Goal: Information Seeking & Learning: Learn about a topic

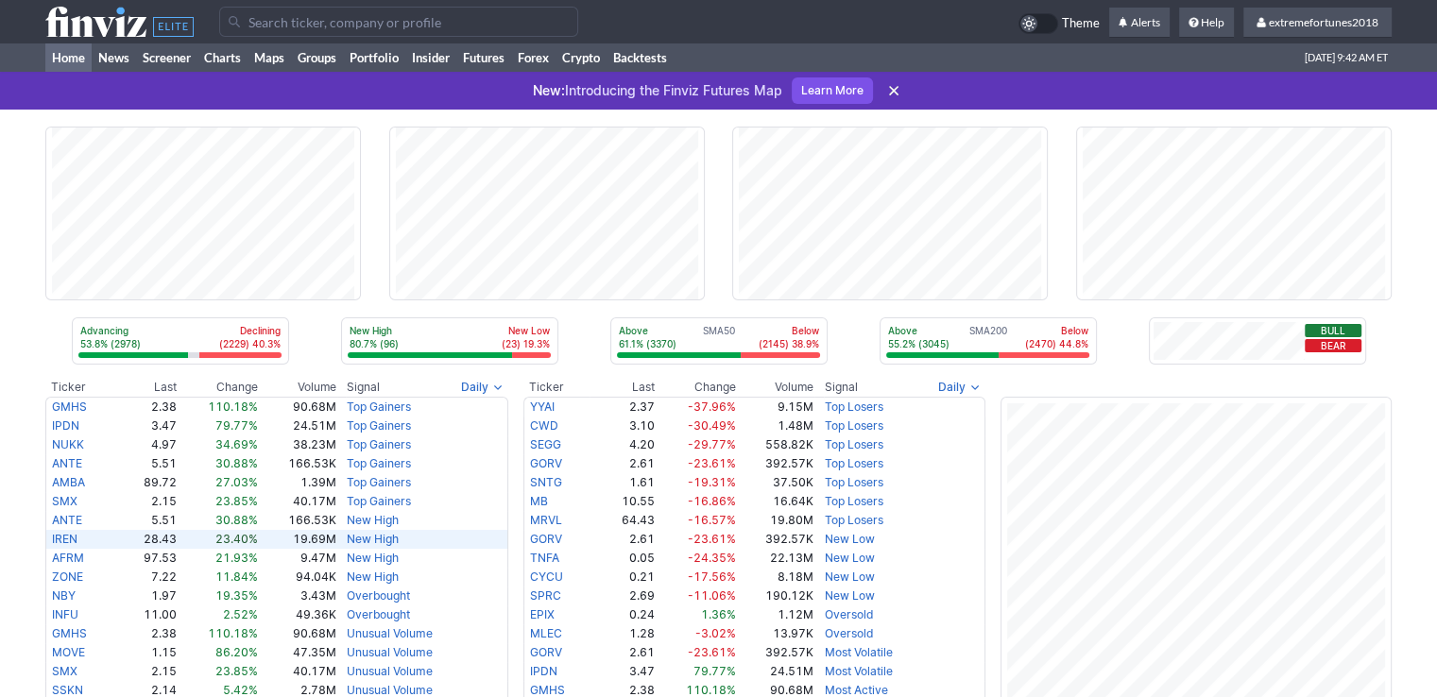
scroll to position [378, 0]
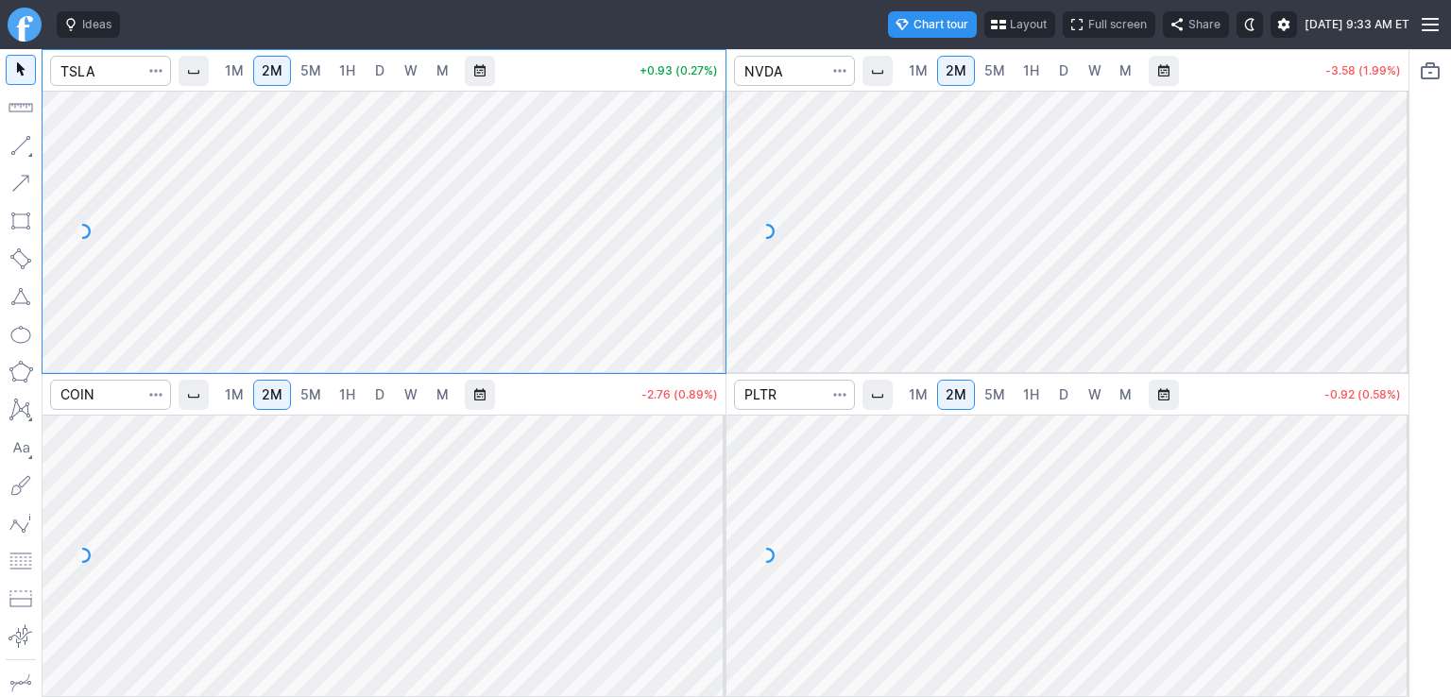
drag, startPoint x: 719, startPoint y: 133, endPoint x: 719, endPoint y: 187, distance: 53.8
click at [719, 187] on div at bounding box center [706, 227] width 40 height 234
drag, startPoint x: 1388, startPoint y: 137, endPoint x: 1394, endPoint y: 225, distance: 88.1
click at [1394, 225] on div at bounding box center [1389, 227] width 40 height 234
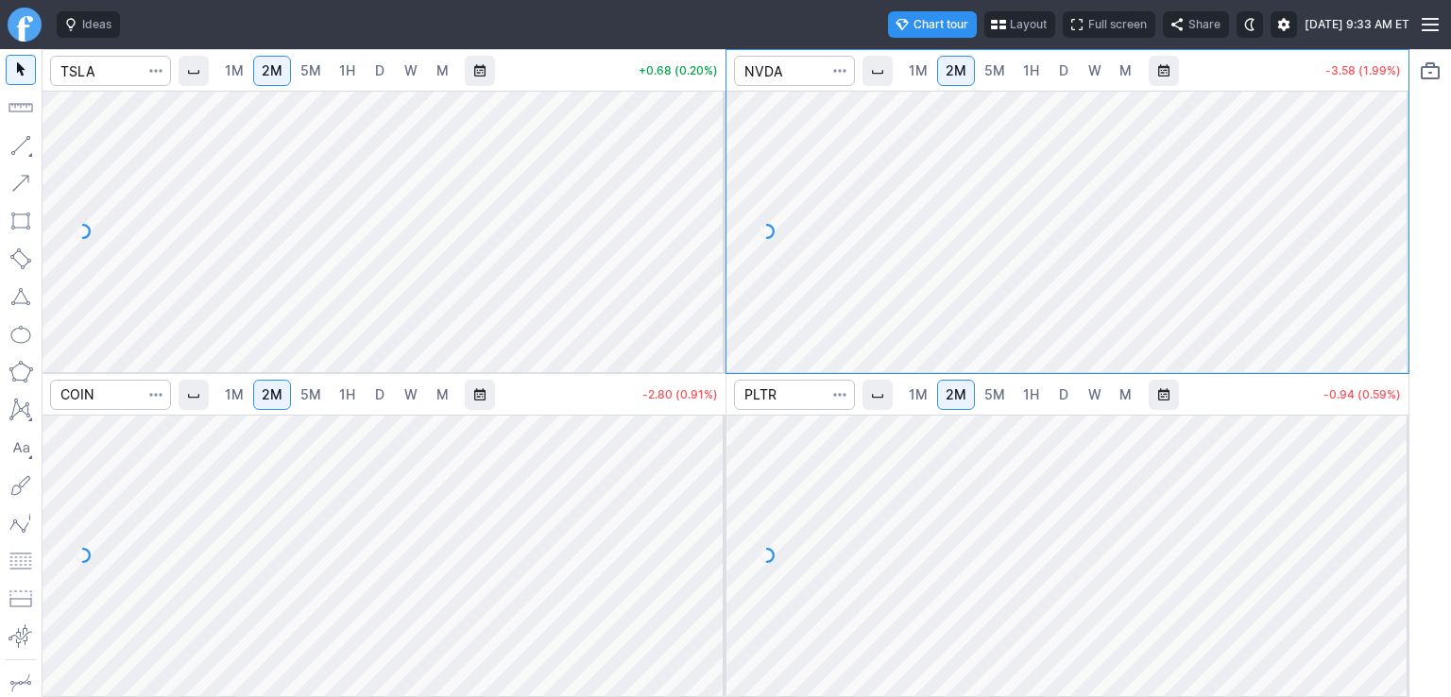
drag, startPoint x: 1391, startPoint y: 460, endPoint x: 1391, endPoint y: 520, distance: 59.5
click at [1396, 520] on div at bounding box center [1389, 551] width 40 height 234
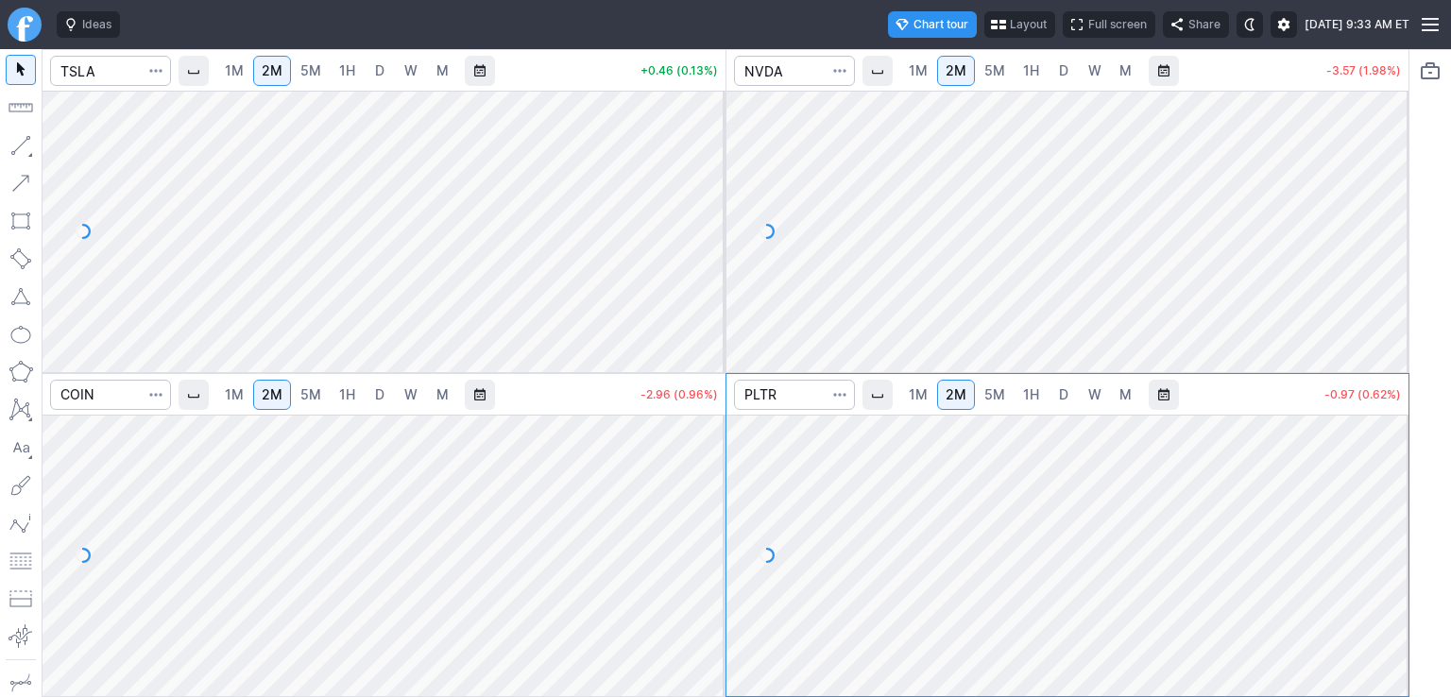
drag, startPoint x: 710, startPoint y: 442, endPoint x: 712, endPoint y: 513, distance: 70.9
click at [712, 513] on div at bounding box center [706, 551] width 40 height 234
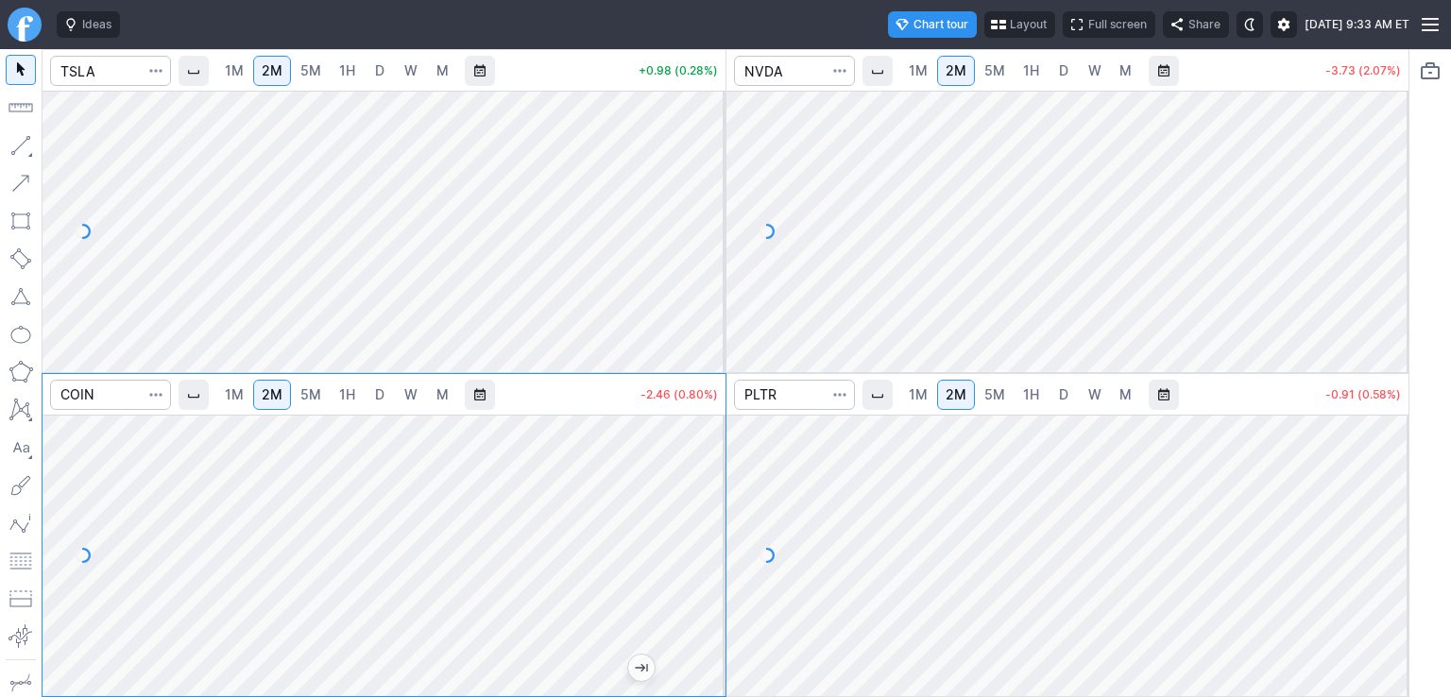
click at [1069, 74] on link "D" at bounding box center [1064, 71] width 30 height 30
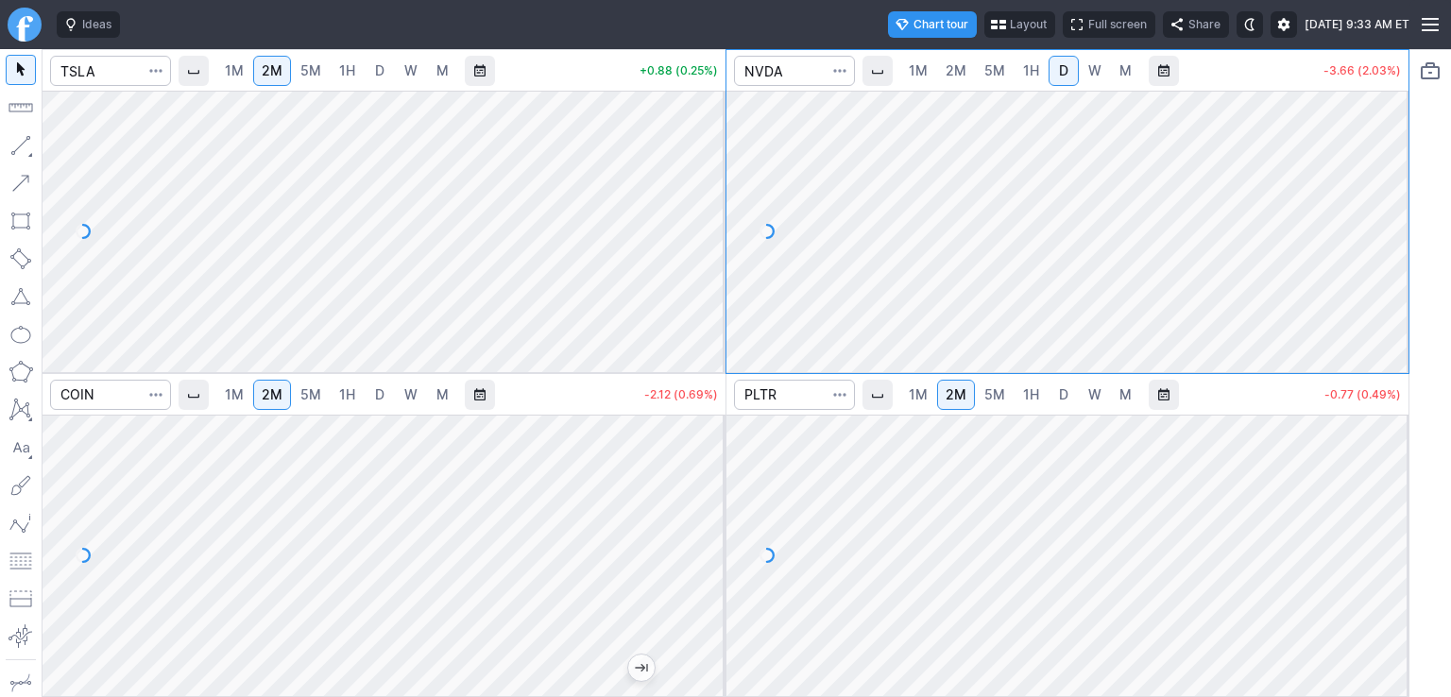
click at [948, 68] on span "2M" at bounding box center [956, 70] width 21 height 16
drag, startPoint x: 1391, startPoint y: 145, endPoint x: 1398, endPoint y: 226, distance: 81.5
click at [1398, 226] on div at bounding box center [1389, 227] width 40 height 234
click at [1066, 394] on span "D" at bounding box center [1063, 394] width 9 height 16
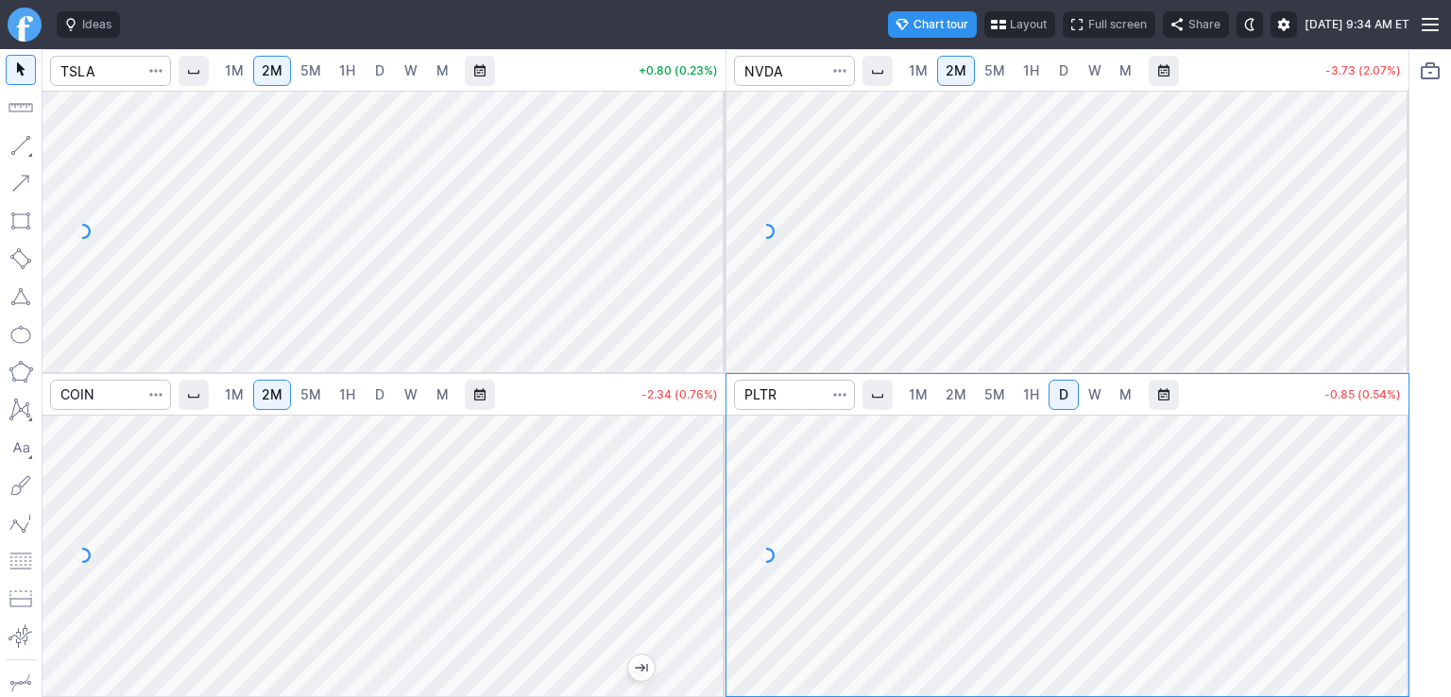
click at [962, 390] on span "2M" at bounding box center [956, 394] width 21 height 16
drag, startPoint x: 1391, startPoint y: 458, endPoint x: 1388, endPoint y: 509, distance: 51.1
click at [1388, 509] on div at bounding box center [1389, 551] width 40 height 234
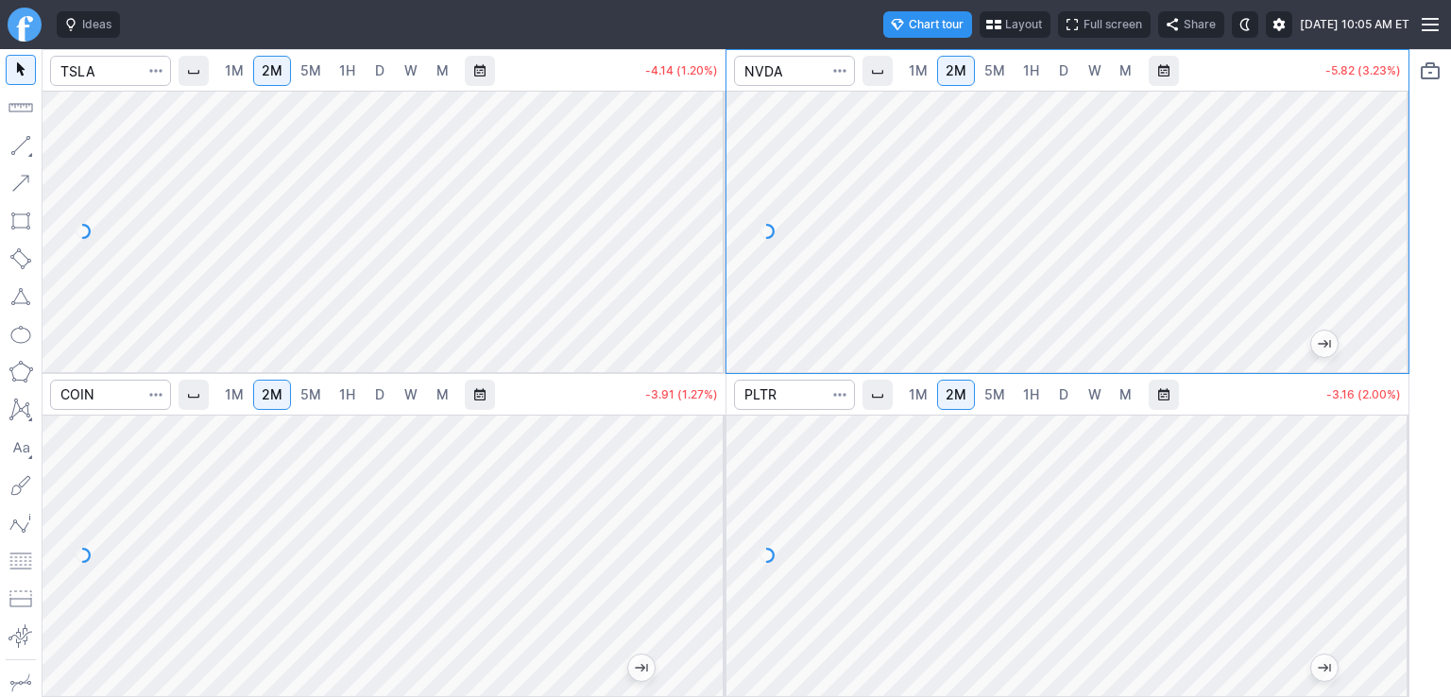
drag, startPoint x: 1393, startPoint y: 231, endPoint x: 1396, endPoint y: 221, distance: 10.8
click at [1396, 221] on div at bounding box center [1389, 227] width 40 height 234
drag, startPoint x: 1387, startPoint y: 259, endPoint x: 1378, endPoint y: 213, distance: 47.1
click at [1398, 212] on div at bounding box center [1389, 227] width 40 height 234
drag, startPoint x: 709, startPoint y: 177, endPoint x: 699, endPoint y: 226, distance: 50.2
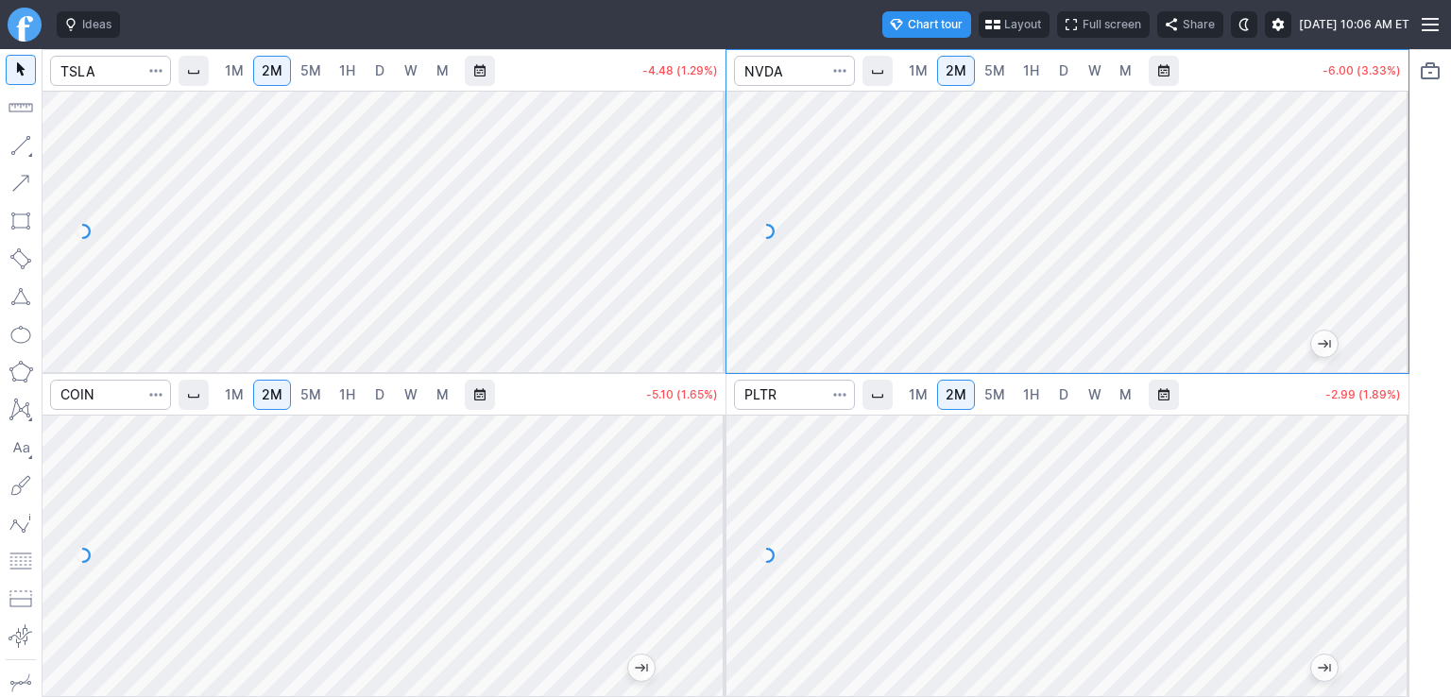
click at [708, 223] on div at bounding box center [706, 227] width 40 height 234
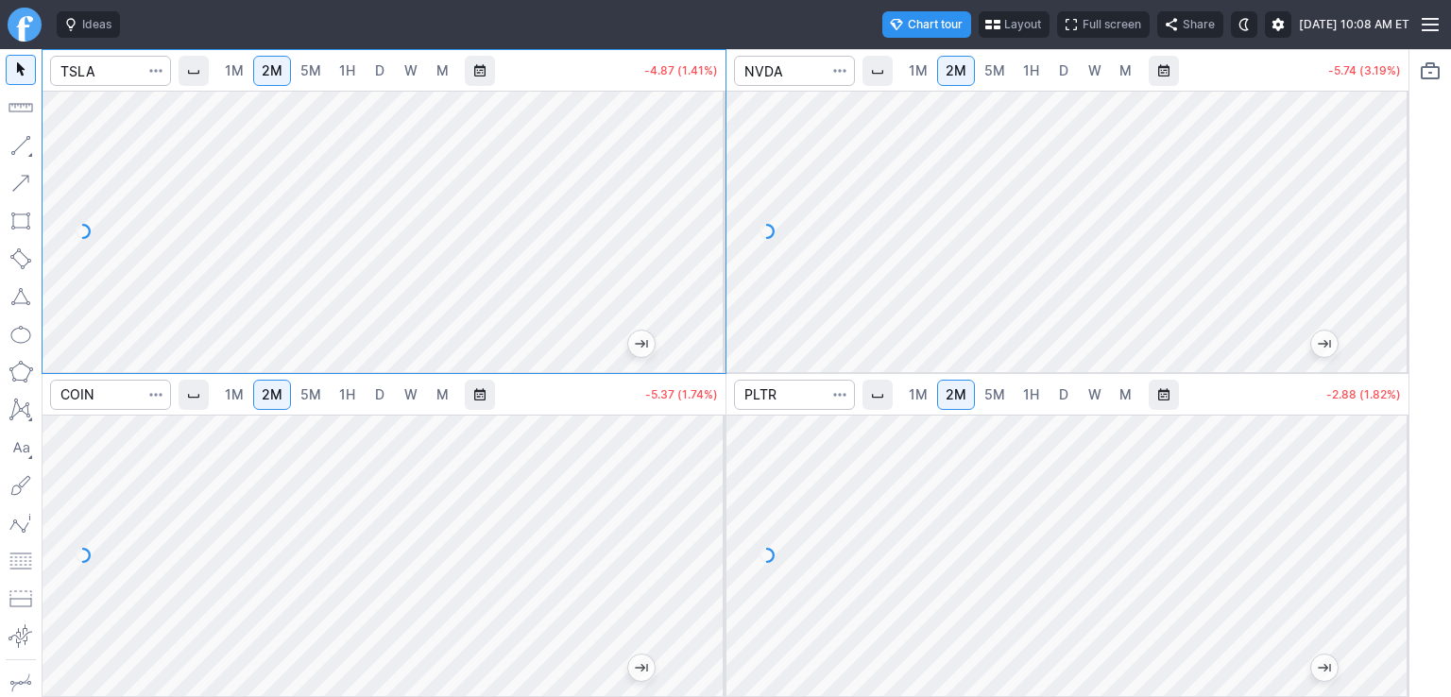
drag, startPoint x: 1374, startPoint y: 281, endPoint x: 1390, endPoint y: 226, distance: 56.8
click at [1390, 226] on div at bounding box center [1389, 227] width 40 height 234
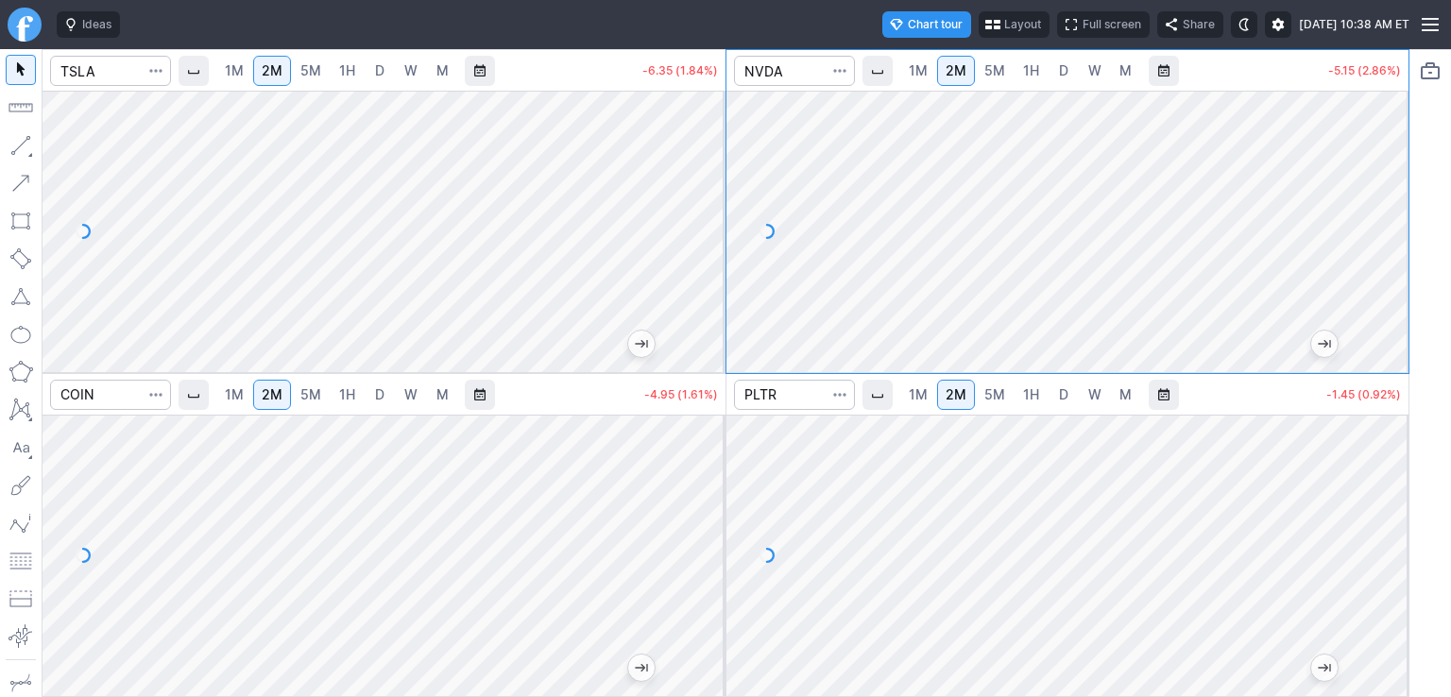
drag, startPoint x: 695, startPoint y: 137, endPoint x: 699, endPoint y: 152, distance: 15.6
click at [699, 152] on div at bounding box center [706, 227] width 40 height 234
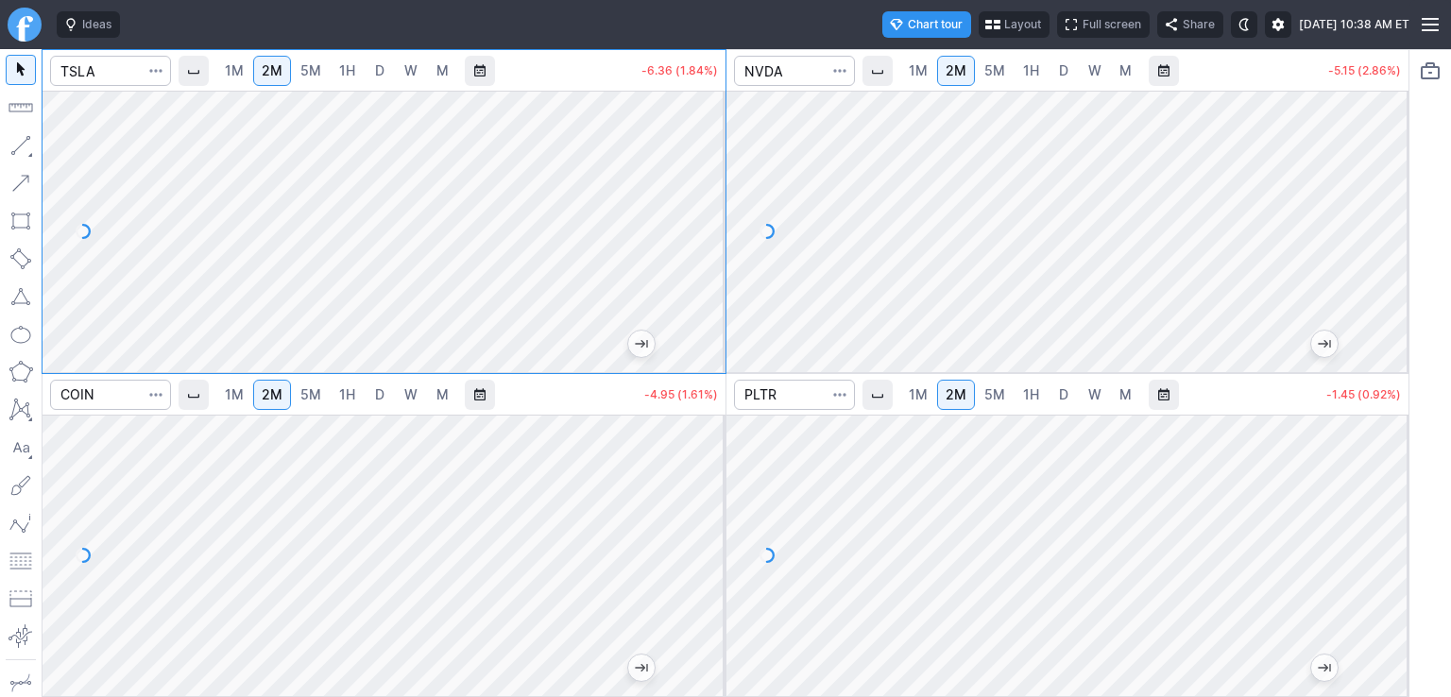
drag, startPoint x: 1396, startPoint y: 133, endPoint x: 1391, endPoint y: 205, distance: 71.9
click at [1391, 205] on div at bounding box center [1389, 227] width 40 height 234
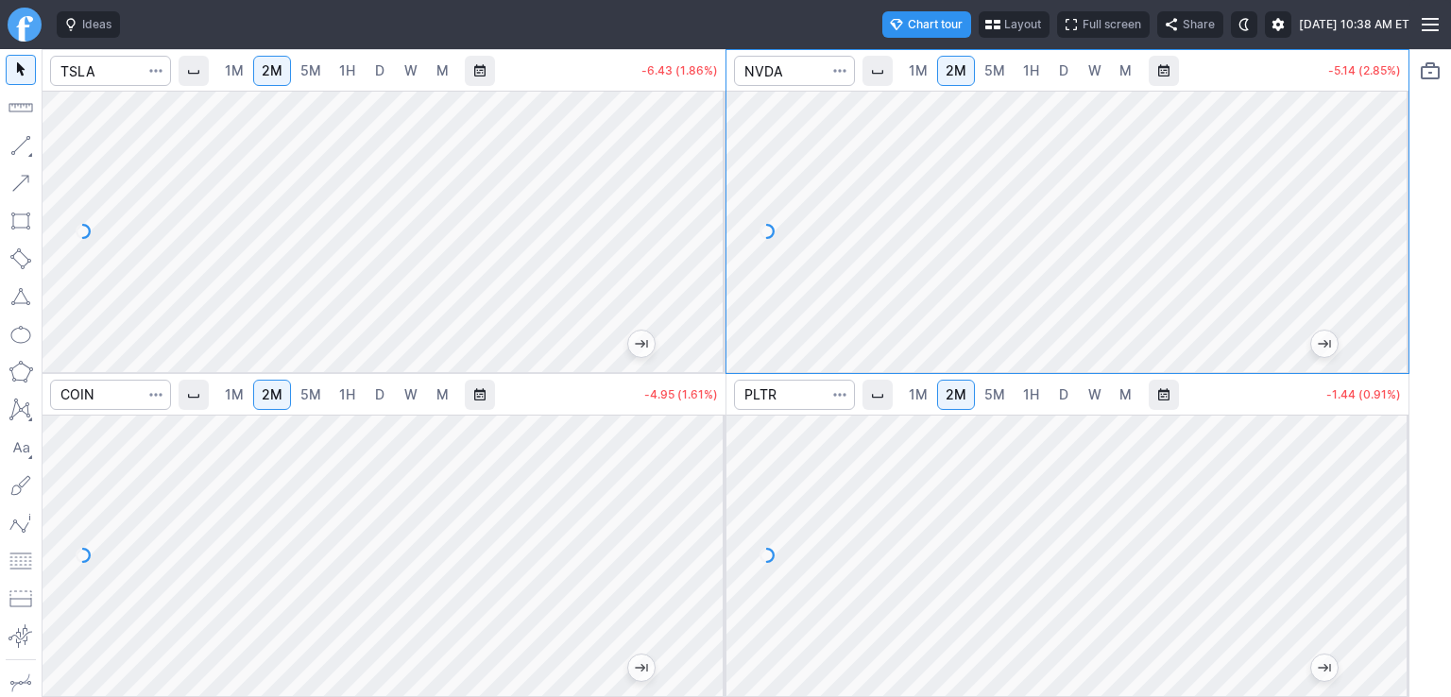
drag, startPoint x: 1389, startPoint y: 191, endPoint x: 1387, endPoint y: 258, distance: 67.1
click at [1387, 258] on div at bounding box center [1389, 227] width 40 height 234
drag, startPoint x: 1379, startPoint y: 497, endPoint x: 1386, endPoint y: 556, distance: 59.9
click at [1386, 556] on div at bounding box center [1389, 551] width 40 height 234
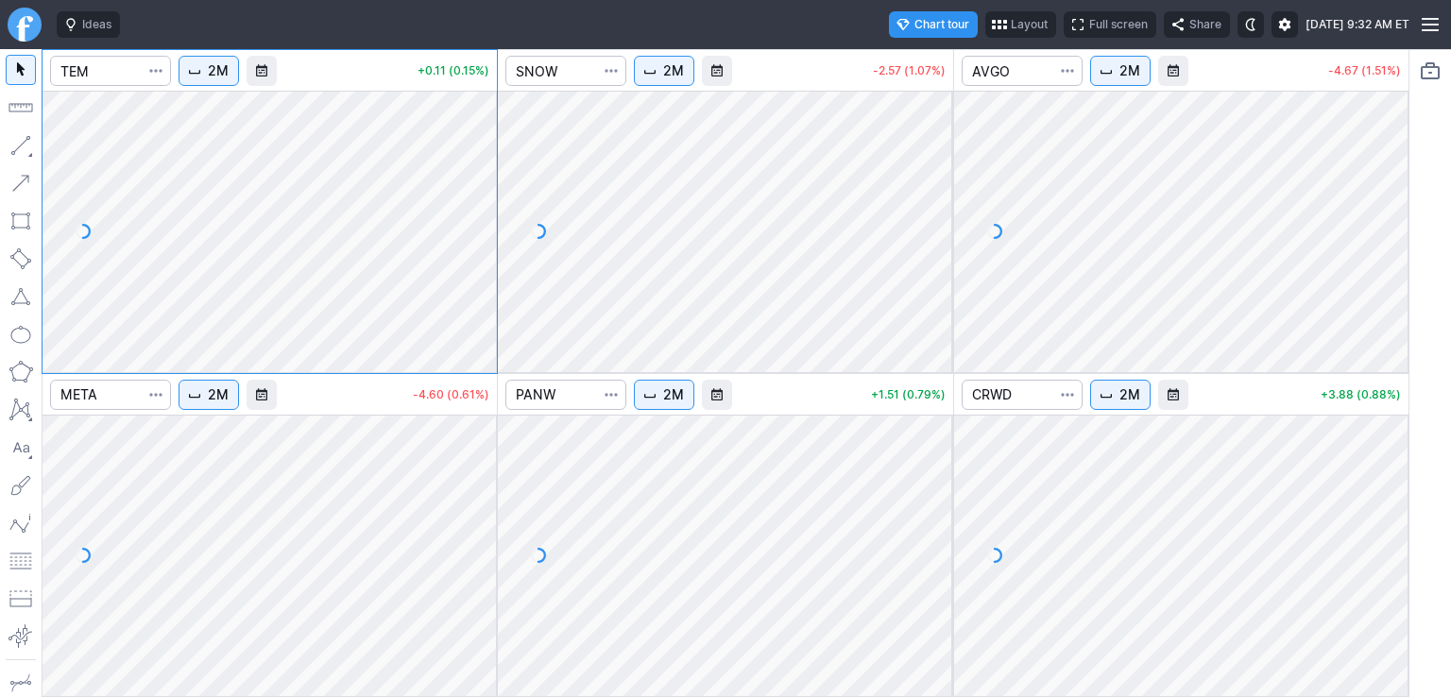
drag, startPoint x: 491, startPoint y: 145, endPoint x: 487, endPoint y: 247, distance: 102.1
click at [487, 247] on div at bounding box center [477, 227] width 40 height 234
drag, startPoint x: 477, startPoint y: 439, endPoint x: 487, endPoint y: 587, distance: 147.7
click at [487, 587] on div at bounding box center [477, 551] width 40 height 234
drag, startPoint x: 488, startPoint y: 572, endPoint x: 614, endPoint y: 352, distance: 253.4
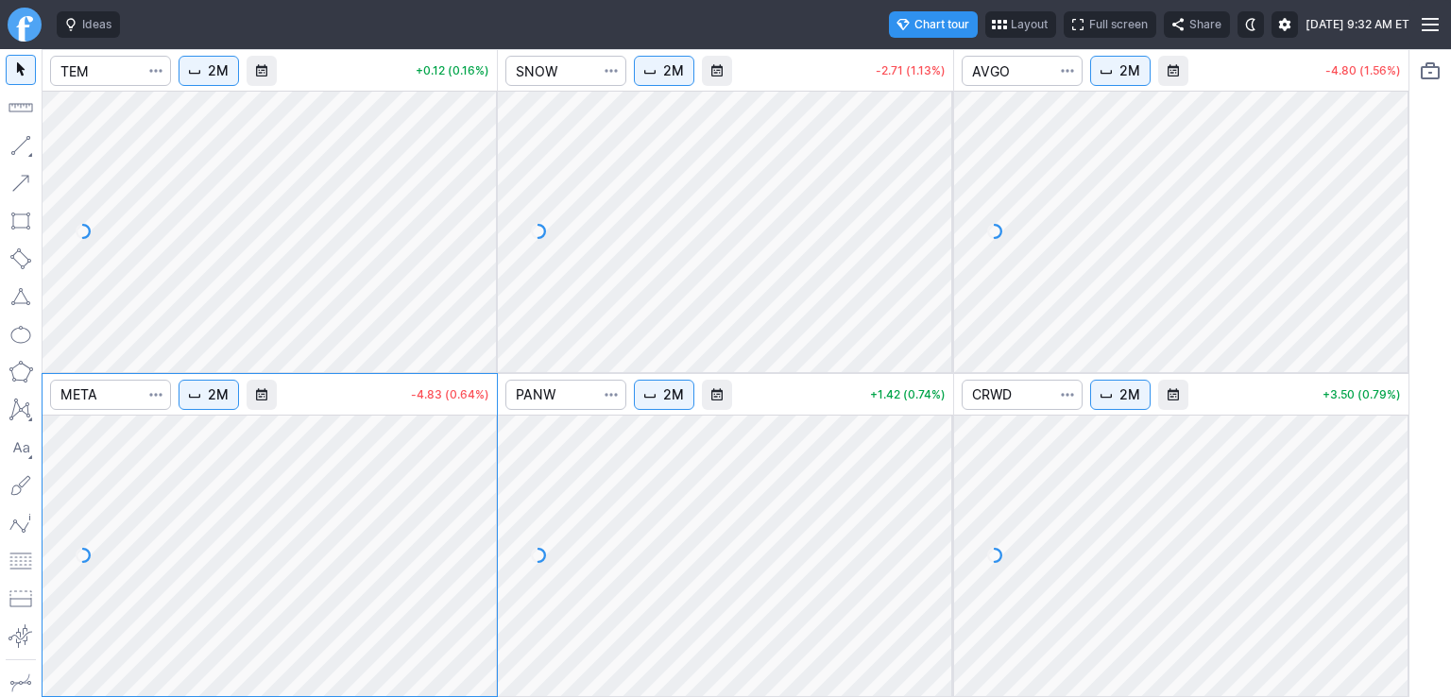
click at [492, 509] on div at bounding box center [477, 551] width 40 height 234
drag, startPoint x: 937, startPoint y: 129, endPoint x: 945, endPoint y: 216, distance: 87.2
click at [945, 216] on div at bounding box center [933, 227] width 40 height 234
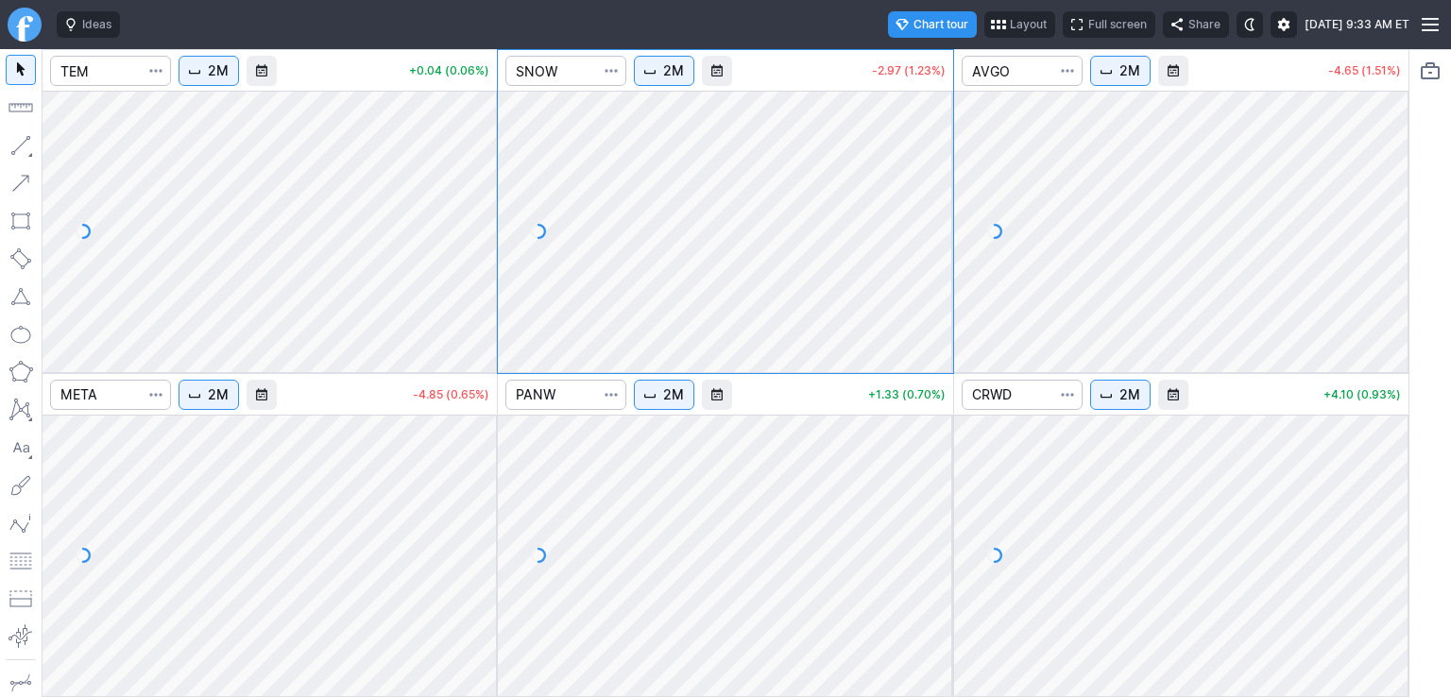
drag, startPoint x: 931, startPoint y: 457, endPoint x: 937, endPoint y: 526, distance: 69.2
click at [937, 526] on div at bounding box center [933, 551] width 40 height 234
drag, startPoint x: 1402, startPoint y: 133, endPoint x: 1388, endPoint y: 319, distance: 186.6
click at [1409, 258] on div "2M +0.10 (0.14%) 2M -3.38 (1.40%) 2M -4.95 (1.60%) 2M -4.85 (0.65%) 2M +1.25 (0…" at bounding box center [725, 373] width 1451 height 648
drag, startPoint x: 1383, startPoint y: 472, endPoint x: 1387, endPoint y: 534, distance: 61.5
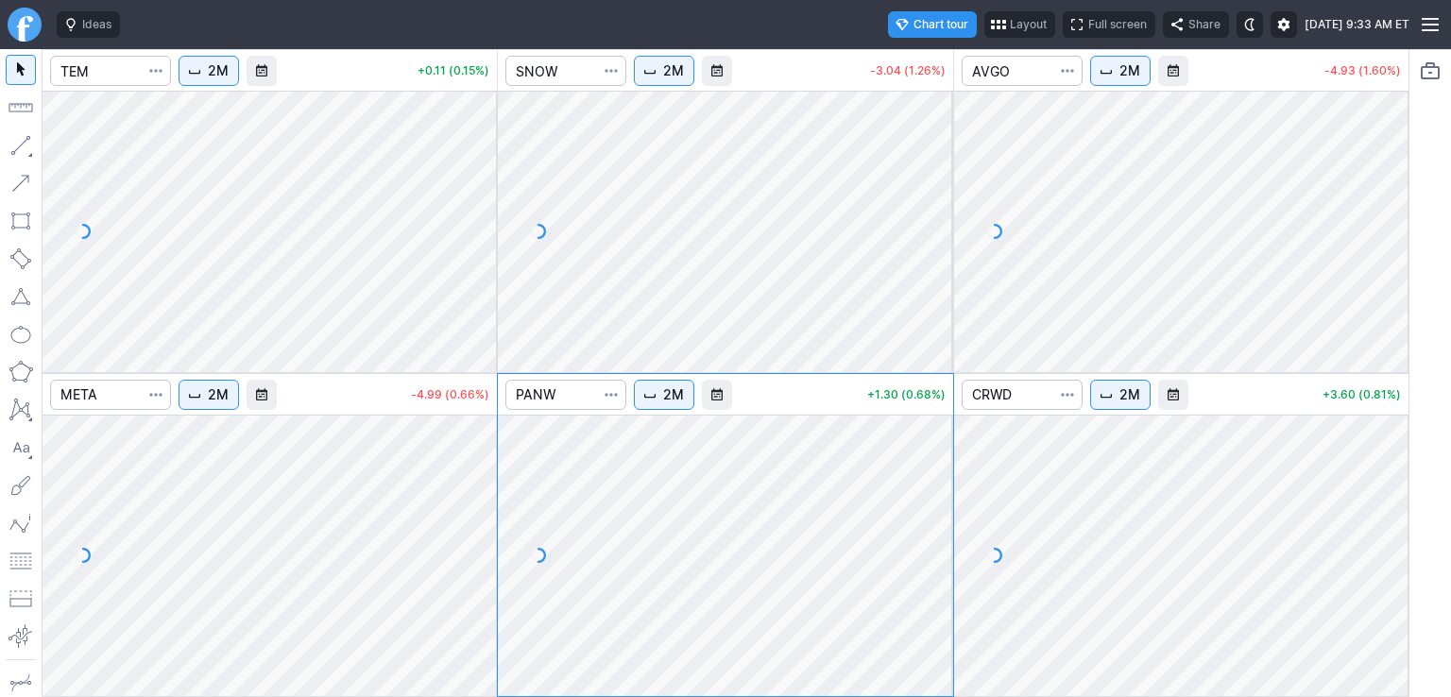
click at [1387, 534] on div at bounding box center [1389, 551] width 40 height 234
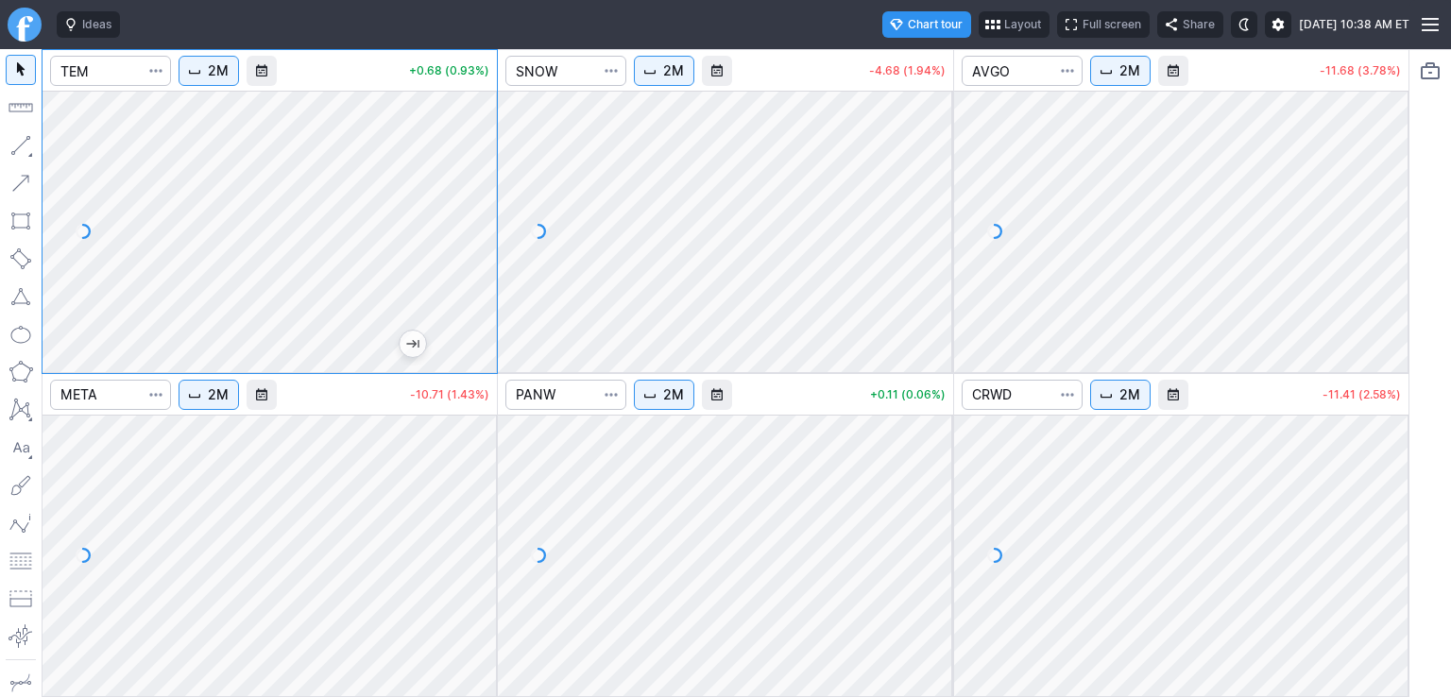
drag, startPoint x: 1391, startPoint y: 180, endPoint x: 1391, endPoint y: 218, distance: 37.8
click at [1391, 218] on div at bounding box center [1389, 227] width 40 height 234
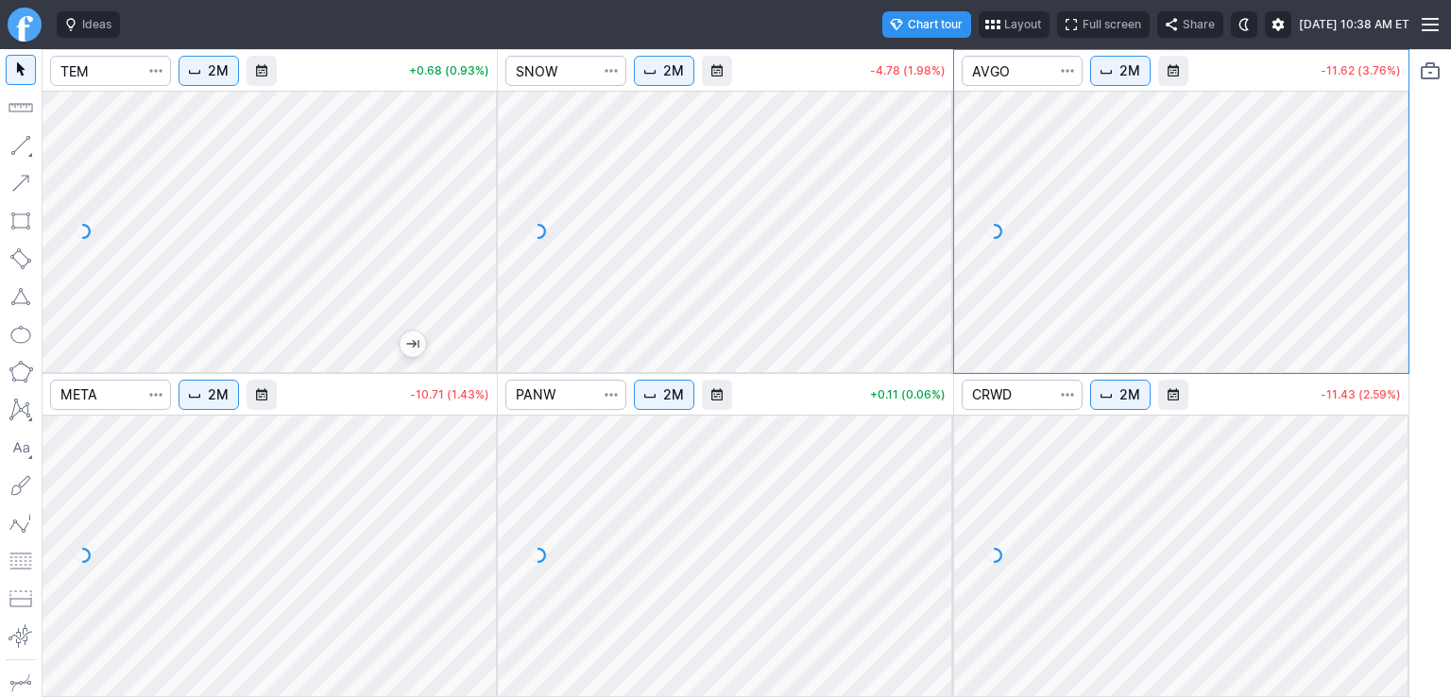
drag, startPoint x: 1402, startPoint y: 485, endPoint x: 1404, endPoint y: 499, distance: 14.3
click at [1404, 499] on div at bounding box center [1389, 551] width 40 height 234
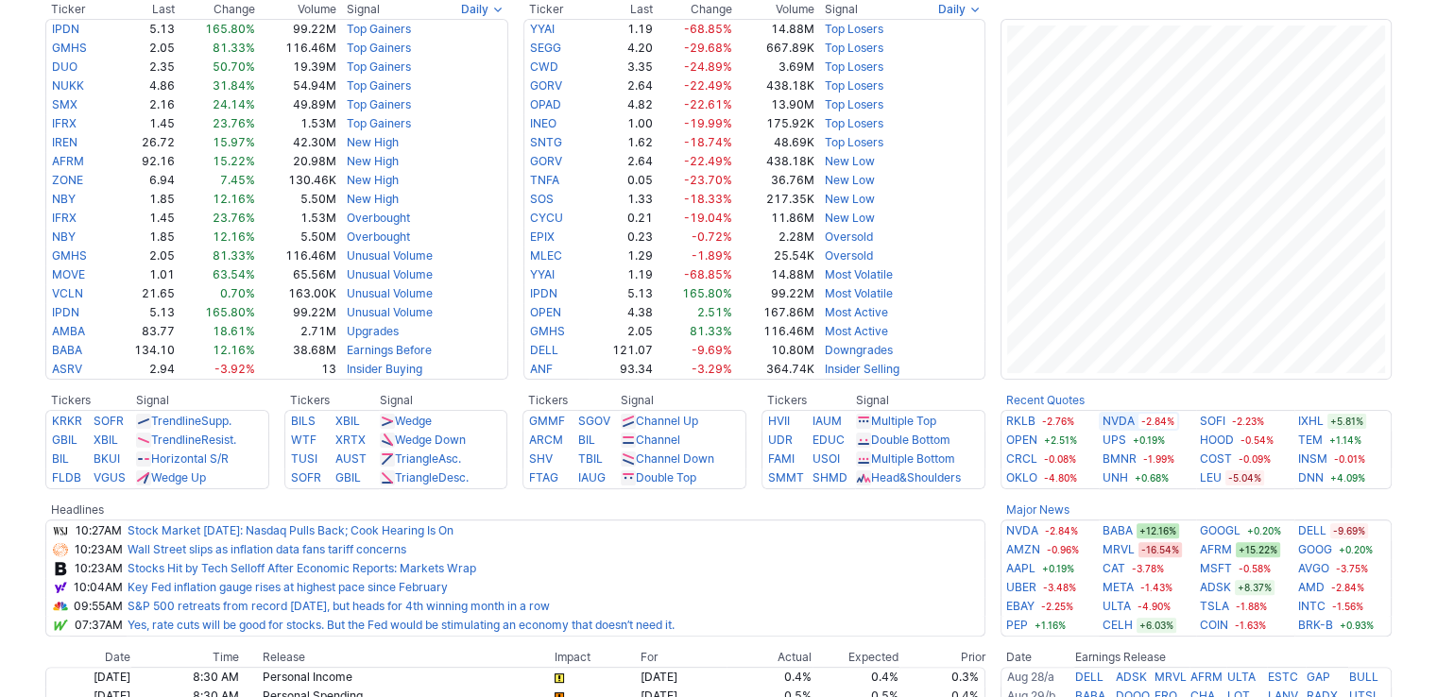
scroll to position [378, 0]
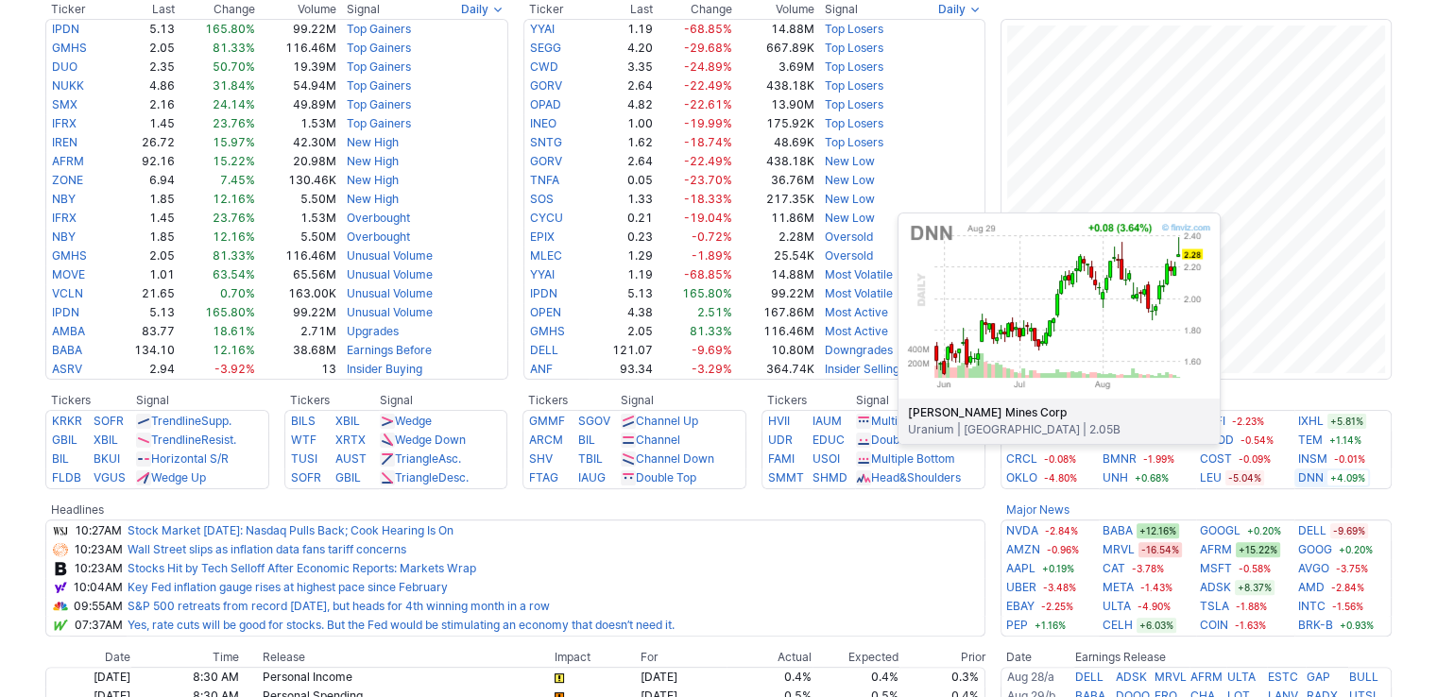
click at [1303, 472] on link "DNN" at bounding box center [1311, 478] width 26 height 19
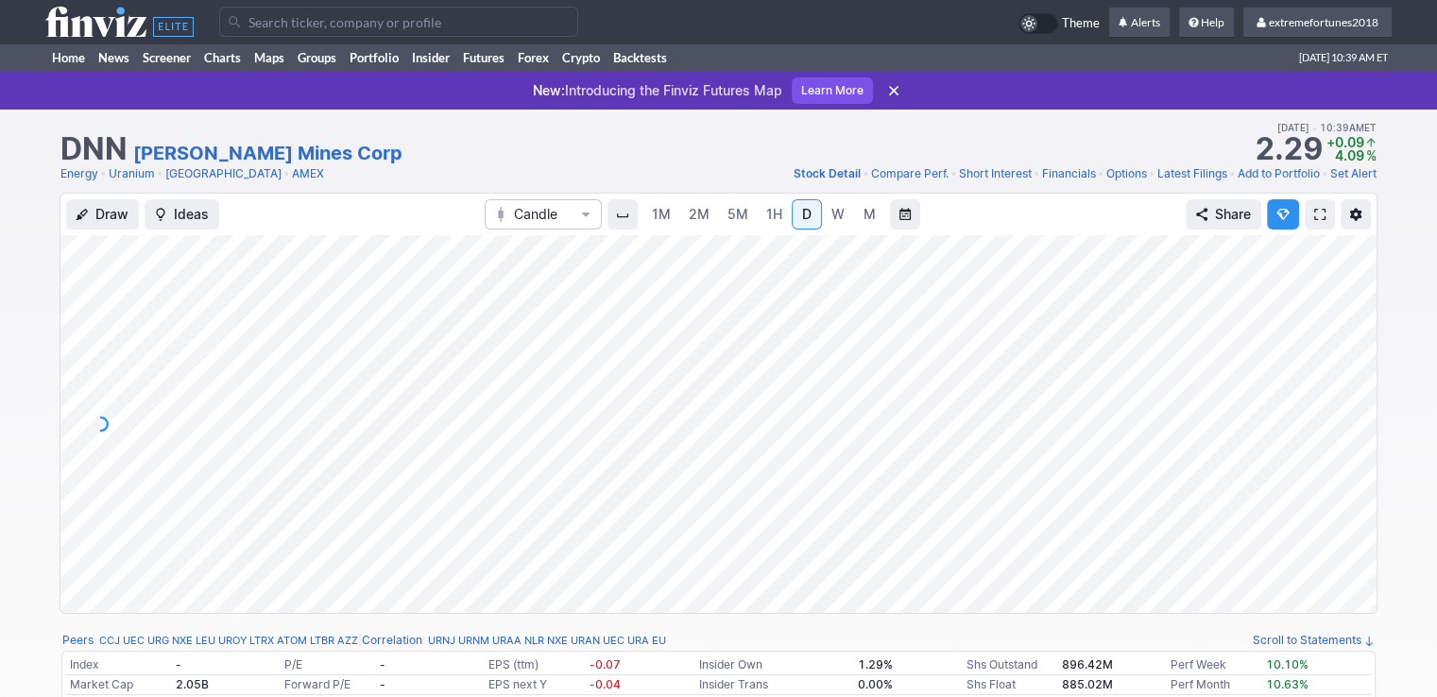
click at [737, 222] on span "5M" at bounding box center [737, 214] width 21 height 19
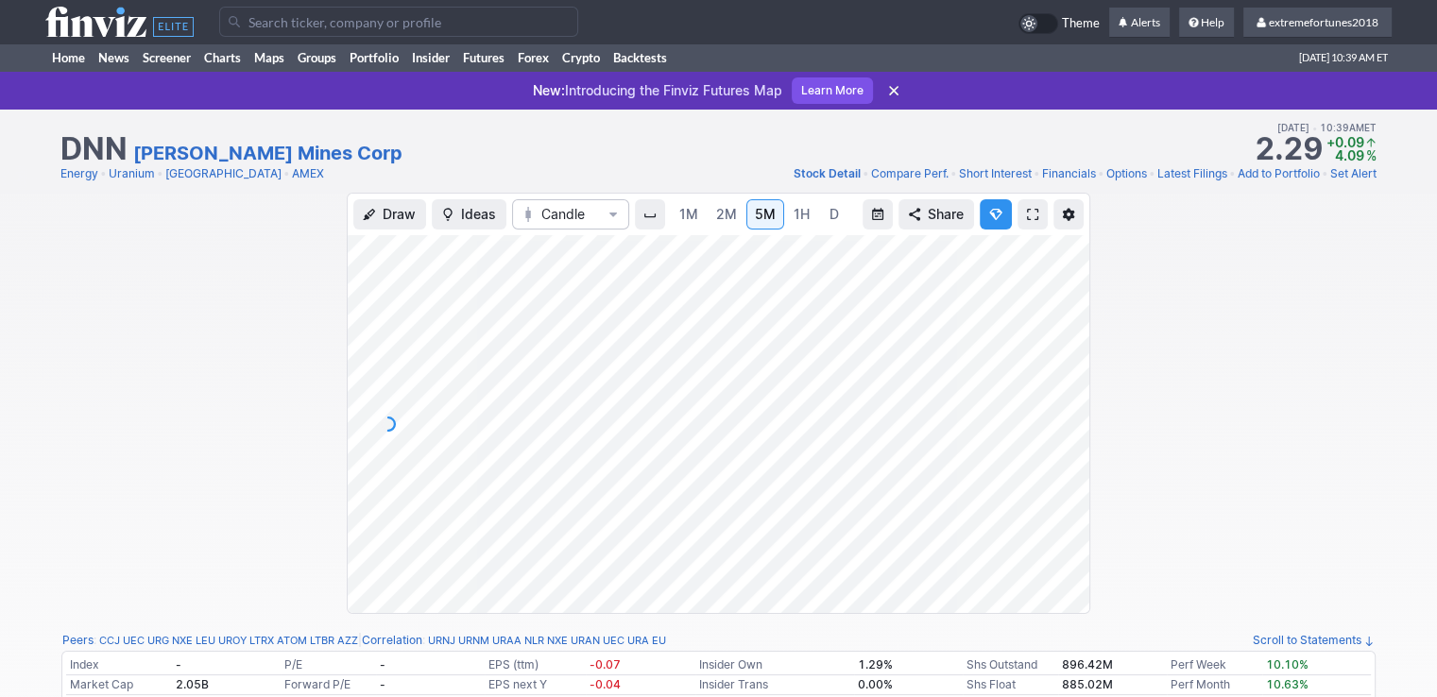
click at [689, 219] on span "1M" at bounding box center [688, 214] width 19 height 16
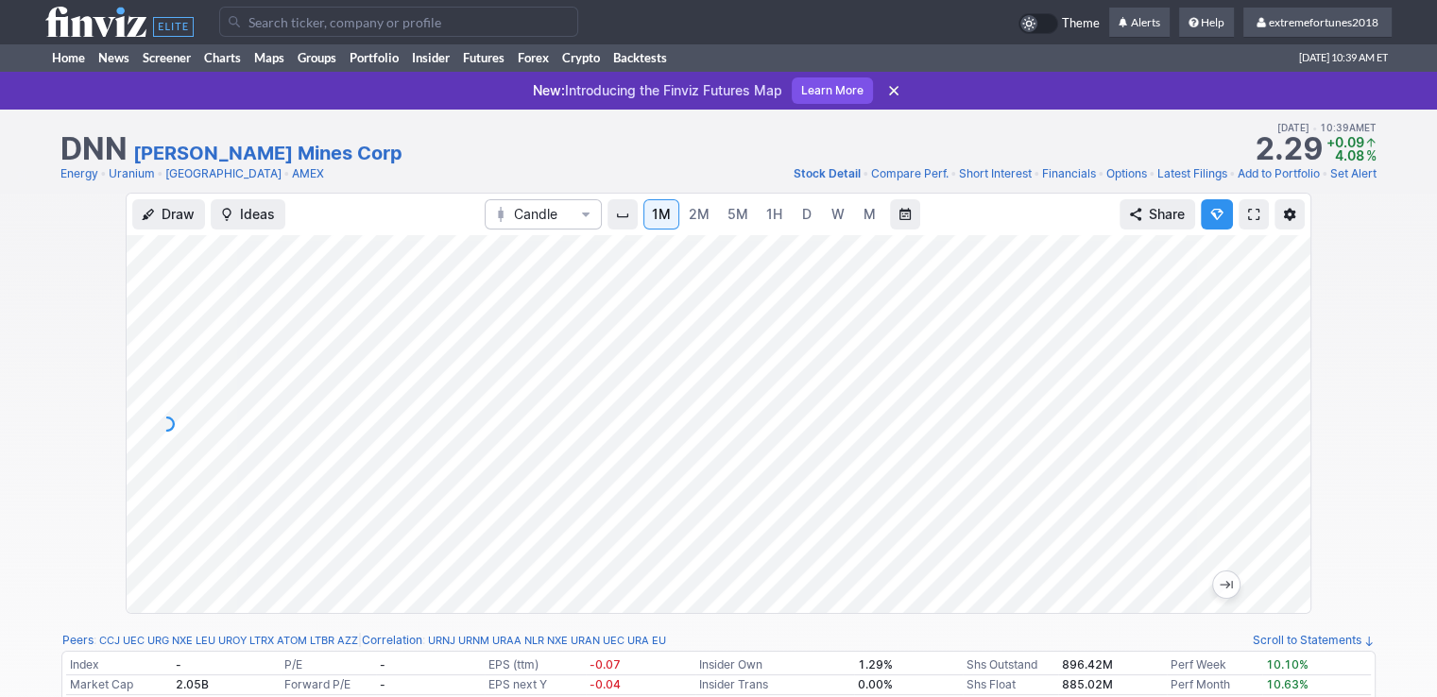
click at [795, 209] on link "D" at bounding box center [807, 214] width 30 height 30
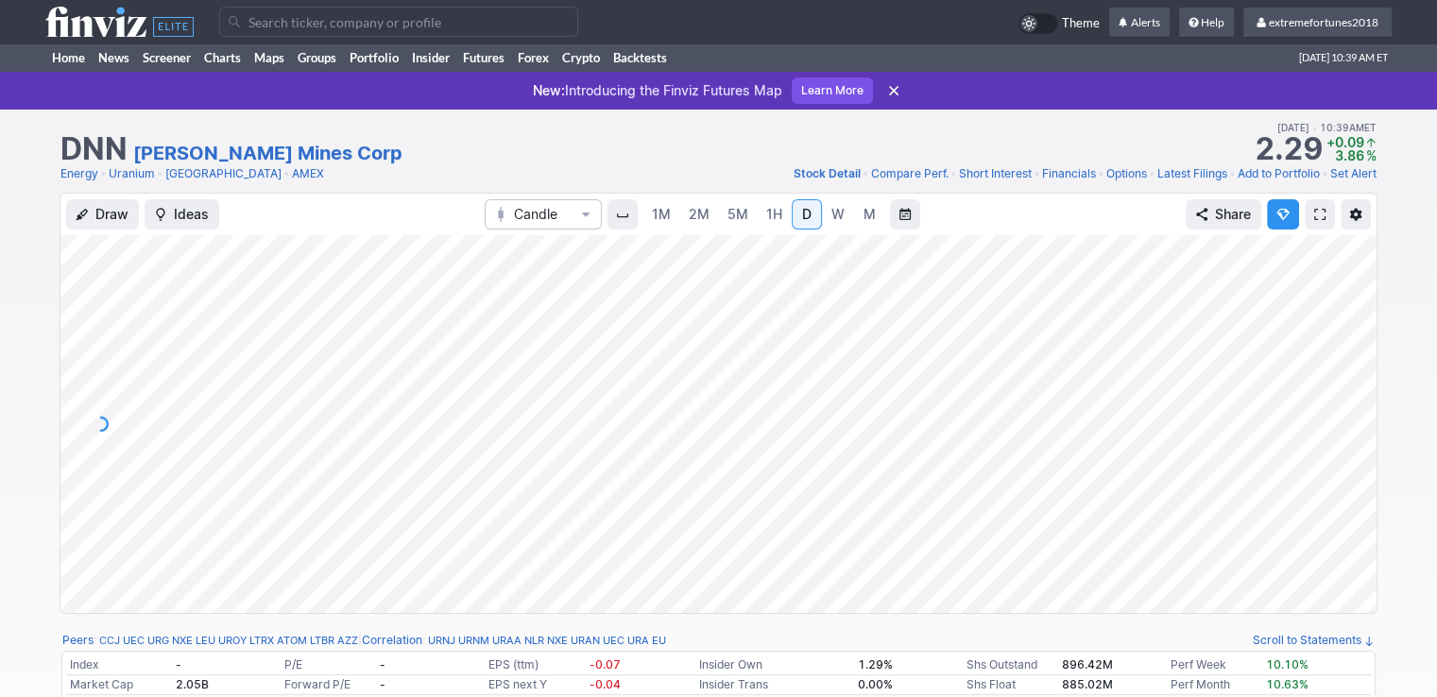
click at [839, 212] on span "W" at bounding box center [837, 214] width 13 height 16
click at [74, 54] on link "Home" at bounding box center [68, 57] width 46 height 28
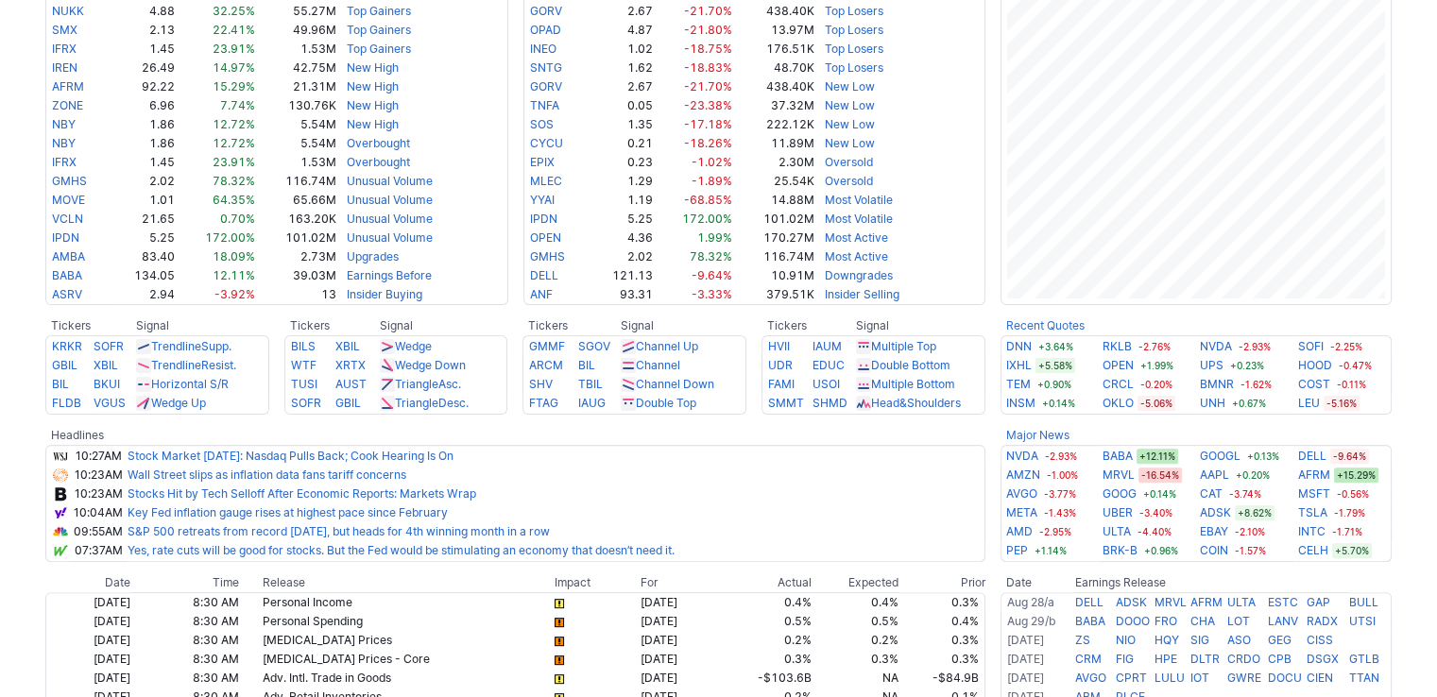
scroll to position [472, 0]
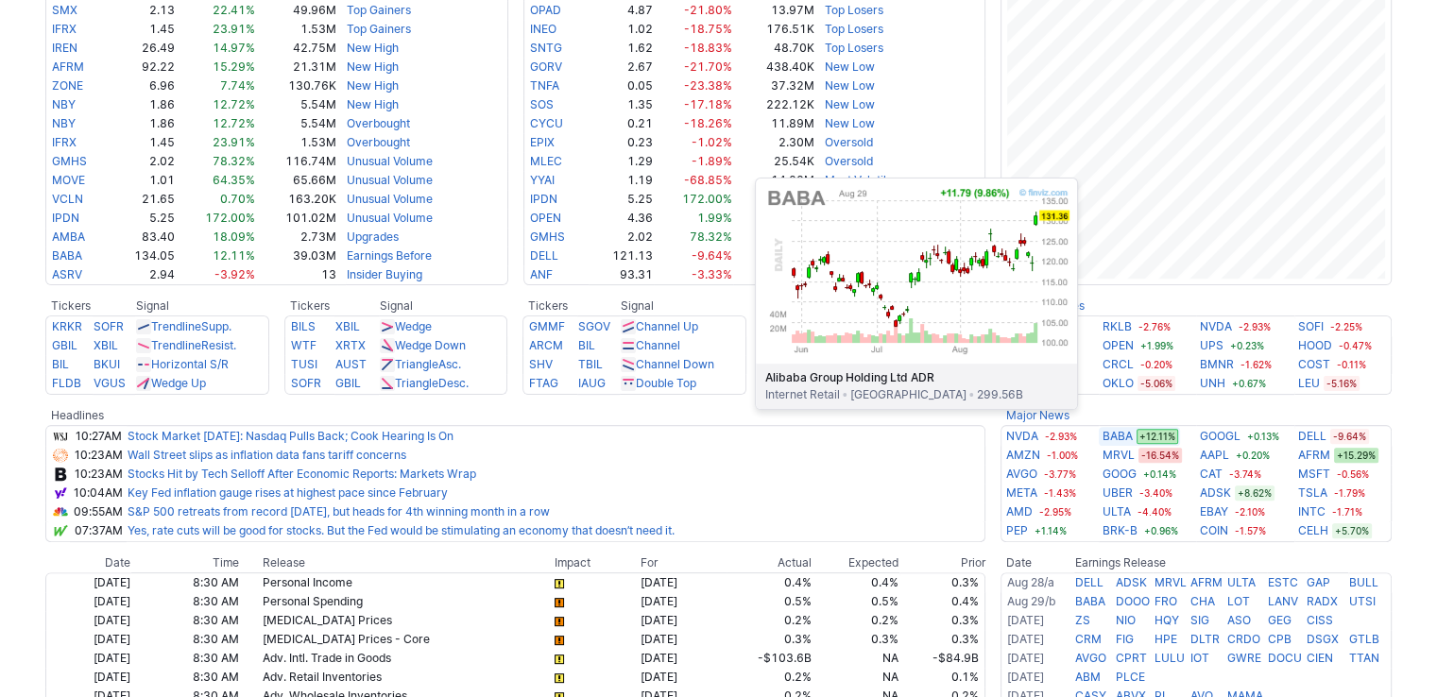
click at [1103, 437] on link "BABA" at bounding box center [1117, 436] width 30 height 19
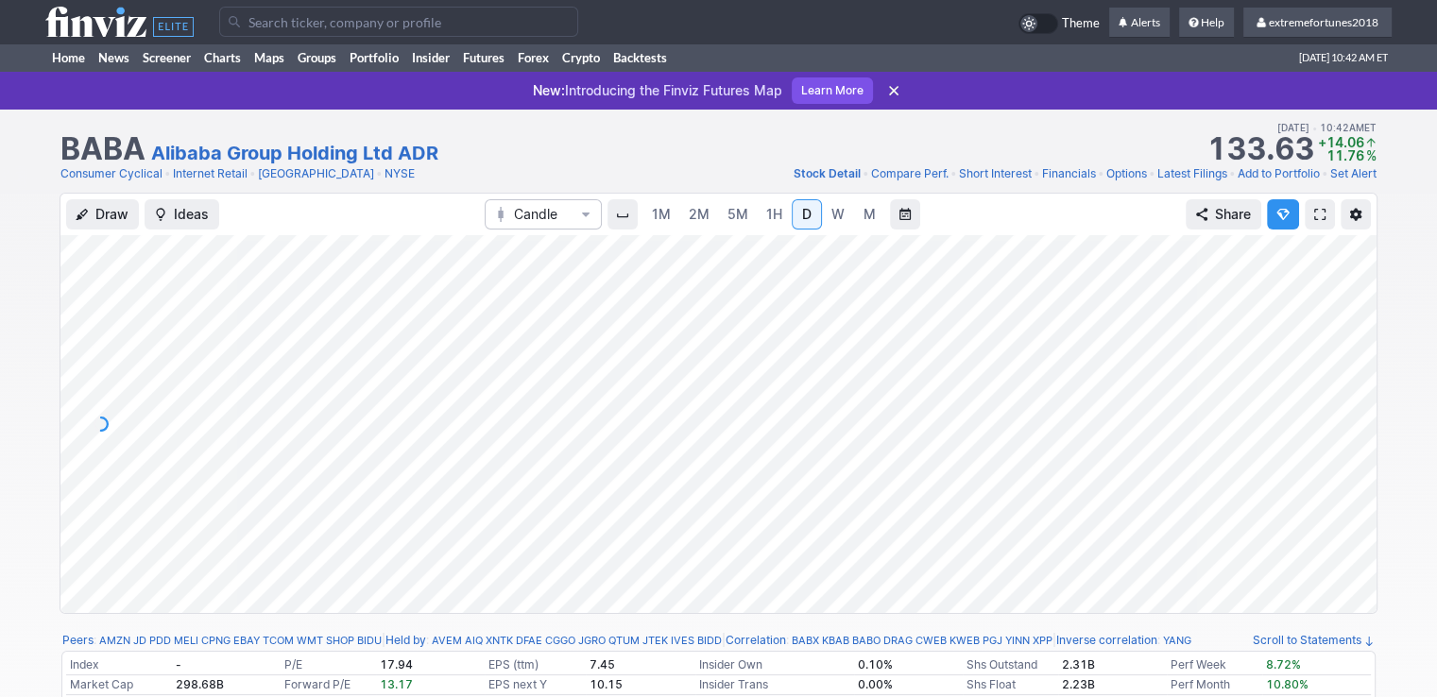
click at [838, 212] on span "W" at bounding box center [837, 214] width 13 height 16
click at [1354, 447] on div at bounding box center [718, 424] width 1316 height 378
click at [874, 216] on link "M" at bounding box center [869, 214] width 30 height 30
click at [806, 222] on span "D" at bounding box center [806, 214] width 13 height 19
click at [79, 54] on link "Home" at bounding box center [68, 57] width 46 height 28
